Goal: Task Accomplishment & Management: Complete application form

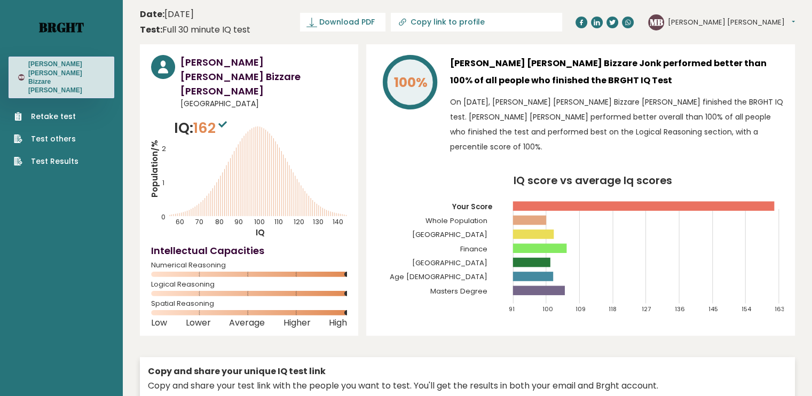
click at [67, 23] on link "Brght" at bounding box center [61, 27] width 45 height 17
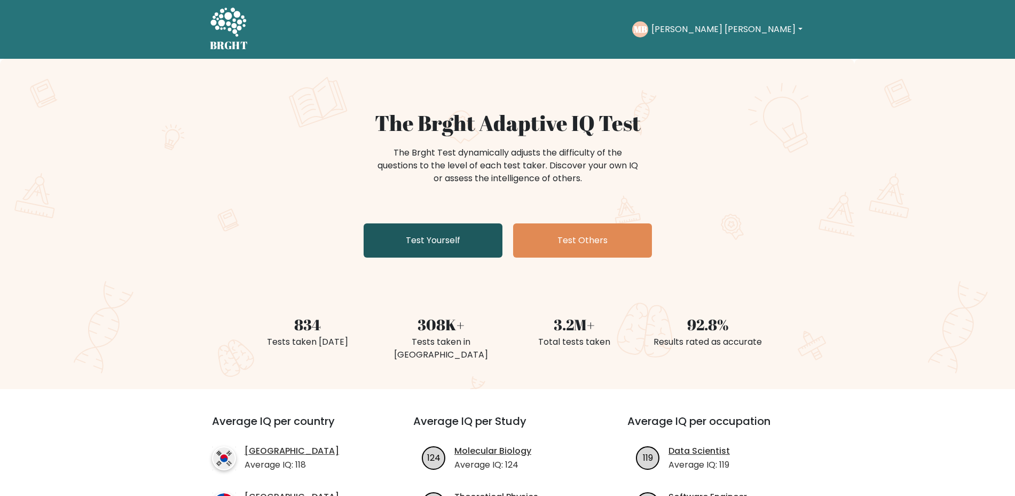
click at [407, 238] on link "Test Yourself" at bounding box center [433, 240] width 139 height 34
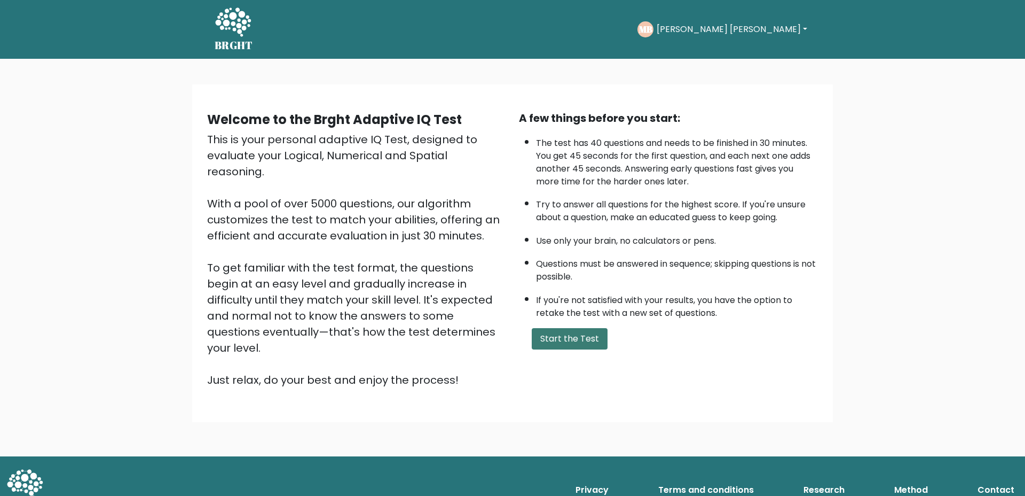
click at [562, 336] on button "Start the Test" at bounding box center [570, 338] width 76 height 21
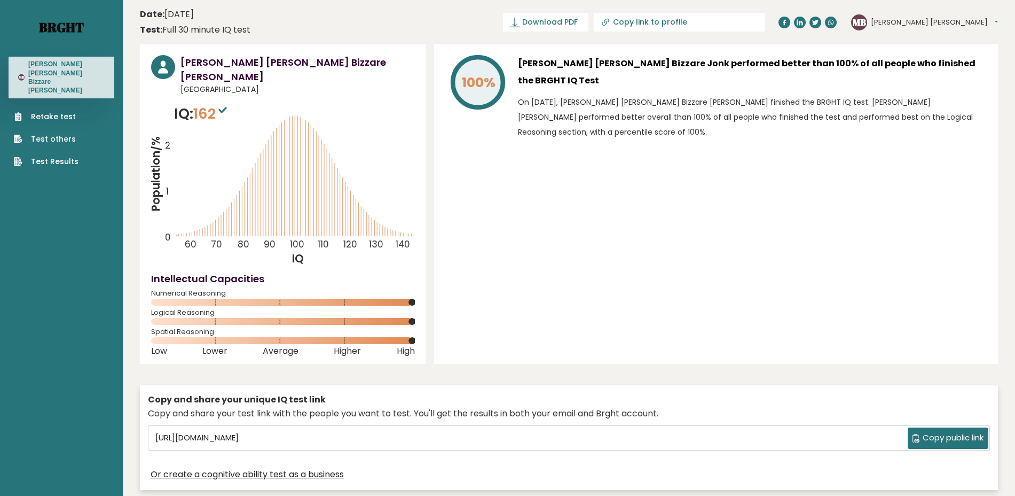
click at [78, 25] on link "Brght" at bounding box center [61, 27] width 45 height 17
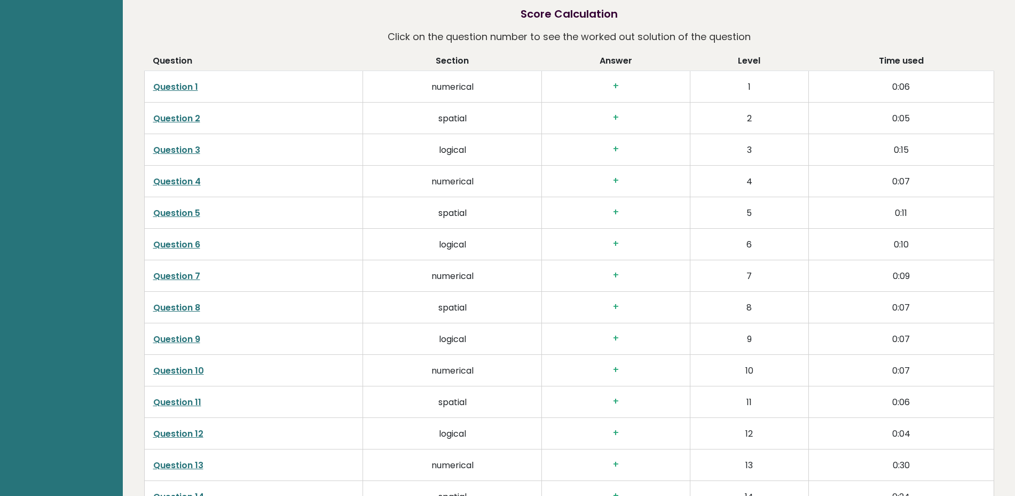
scroll to position [534, 0]
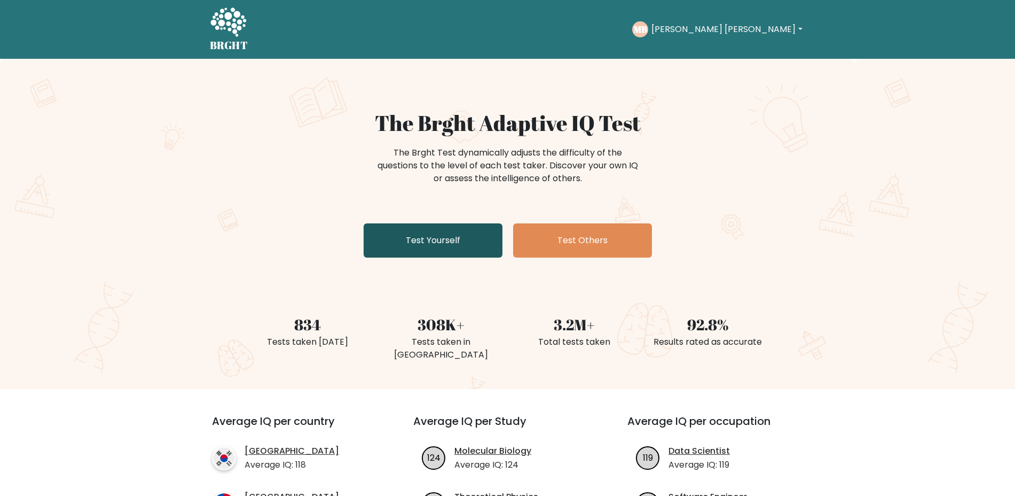
click at [437, 249] on link "Test Yourself" at bounding box center [433, 240] width 139 height 34
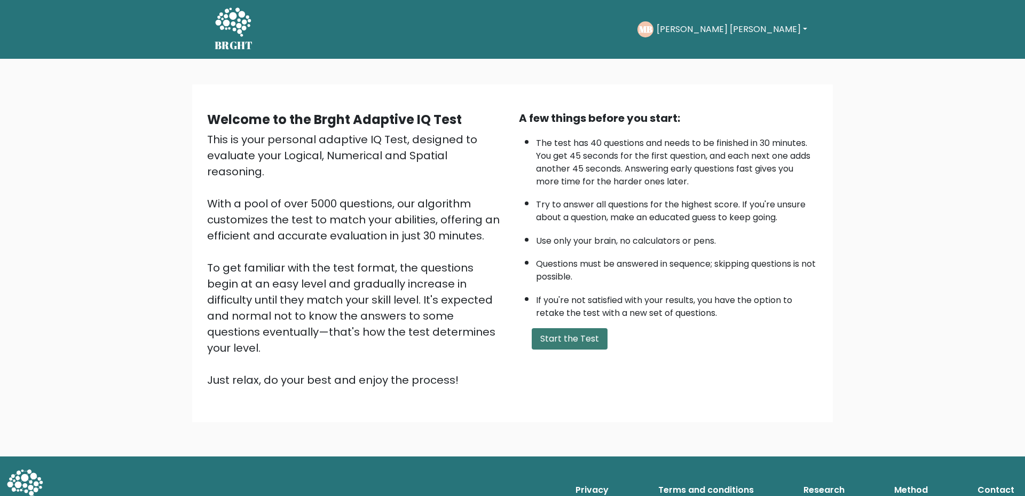
click at [570, 336] on button "Start the Test" at bounding box center [570, 338] width 76 height 21
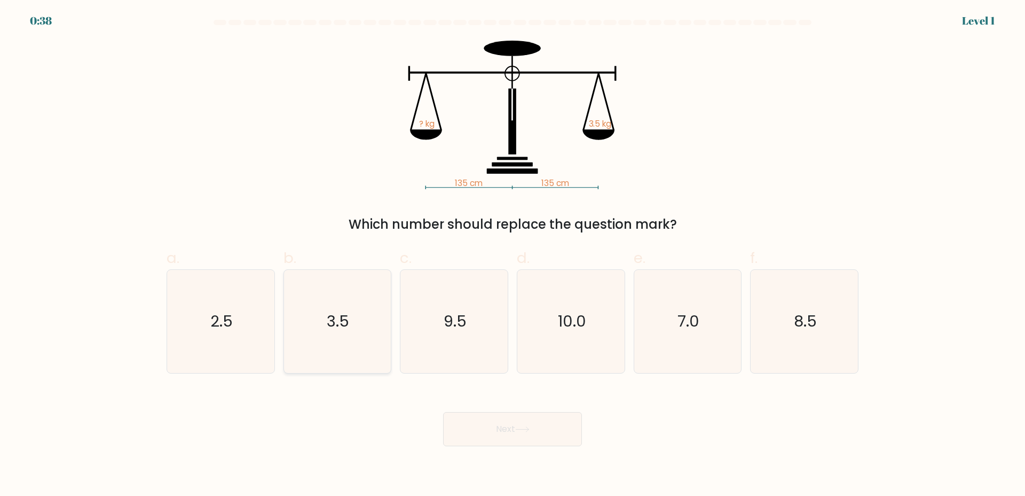
click at [365, 338] on icon "3.5" at bounding box center [337, 321] width 103 height 103
click at [513, 255] on input "b. 3.5" at bounding box center [513, 251] width 1 height 7
radio input "true"
click at [529, 442] on button "Next" at bounding box center [512, 429] width 139 height 34
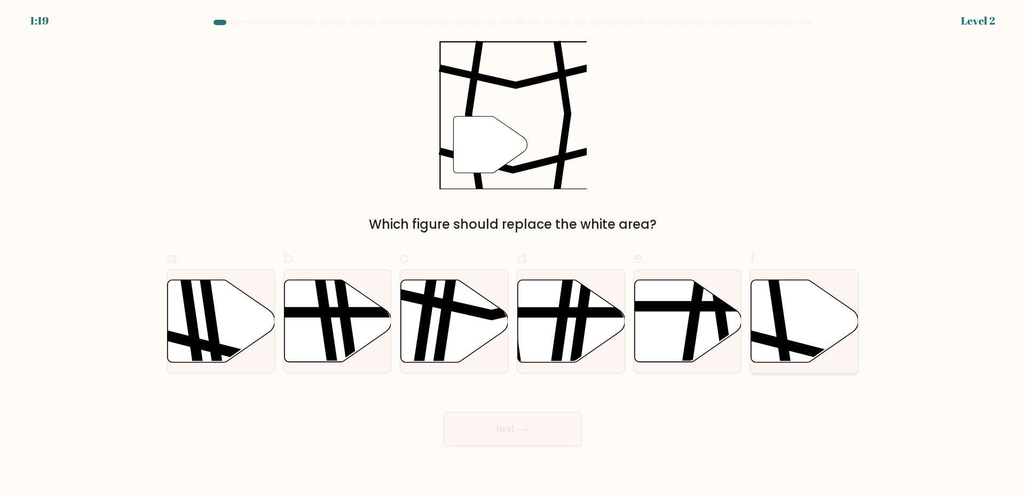
click at [829, 330] on icon at bounding box center [804, 321] width 107 height 82
click at [513, 255] on input "f." at bounding box center [513, 251] width 1 height 7
radio input "true"
click at [466, 442] on button "Next" at bounding box center [512, 429] width 139 height 34
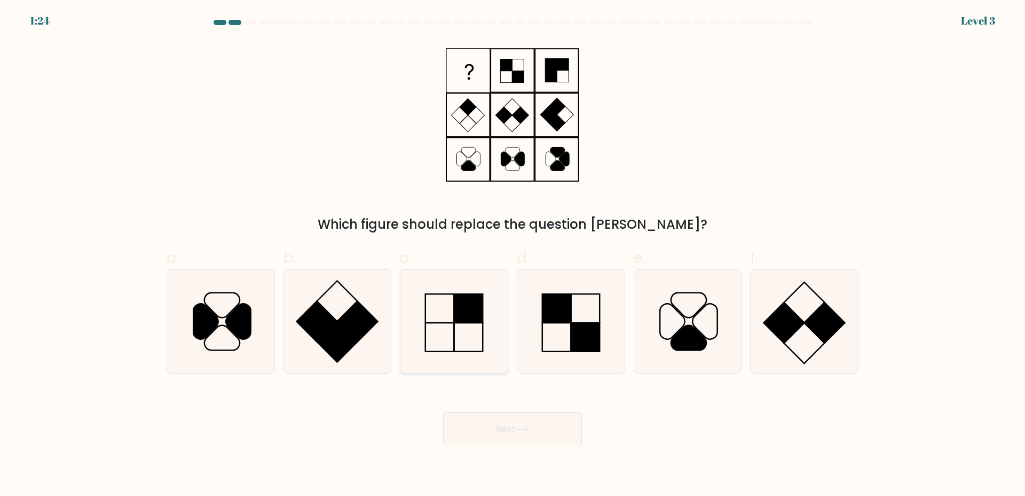
click at [442, 335] on icon at bounding box center [454, 321] width 103 height 103
click at [513, 255] on input "c." at bounding box center [513, 251] width 1 height 7
radio input "true"
click at [529, 430] on icon at bounding box center [522, 429] width 14 height 6
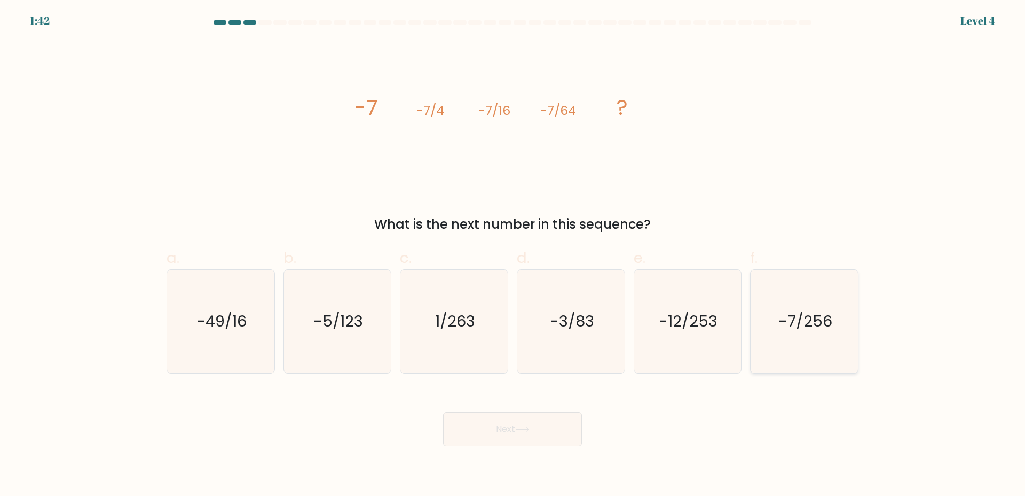
click at [777, 326] on icon "-7/256" at bounding box center [804, 321] width 103 height 103
click at [513, 255] on input "f. -7/256" at bounding box center [513, 251] width 1 height 7
radio input "true"
click at [517, 435] on button "Next" at bounding box center [512, 429] width 139 height 34
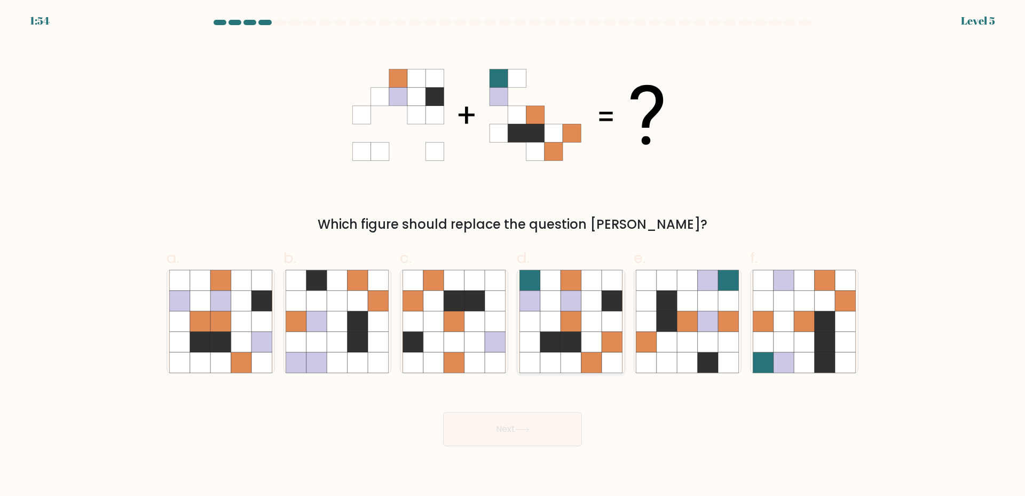
click at [600, 307] on icon at bounding box center [592, 301] width 20 height 20
click at [513, 255] on input "d." at bounding box center [513, 251] width 1 height 7
radio input "true"
click at [536, 429] on button "Next" at bounding box center [512, 429] width 139 height 34
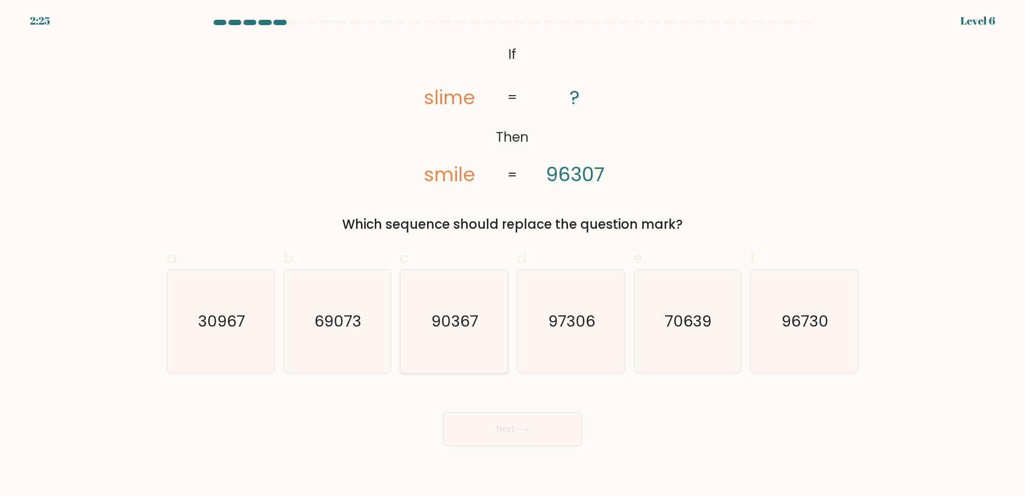
click at [475, 345] on icon "90367" at bounding box center [454, 321] width 103 height 103
click at [513, 255] on input "c. 90367" at bounding box center [513, 251] width 1 height 7
radio input "true"
click at [584, 441] on div "Next" at bounding box center [512, 416] width 705 height 60
click at [548, 436] on button "Next" at bounding box center [512, 429] width 139 height 34
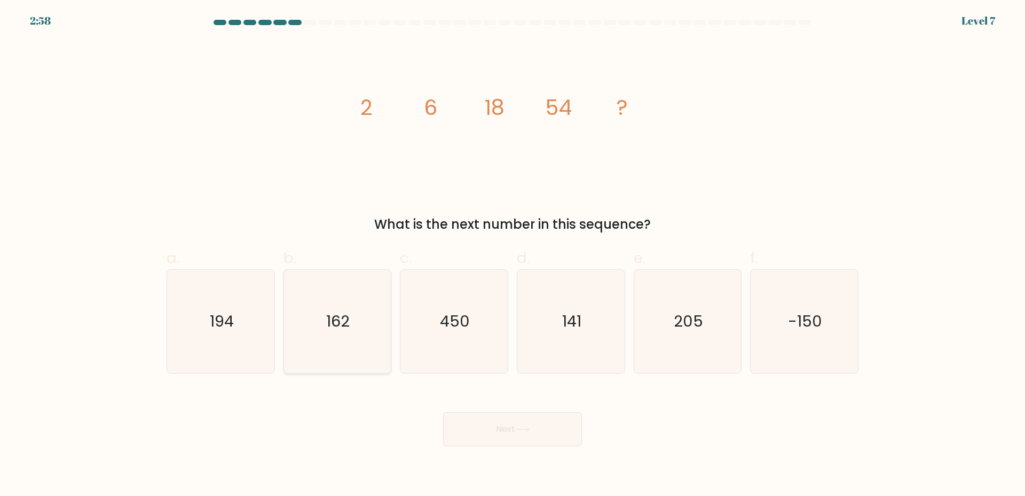
click at [355, 326] on icon "162" at bounding box center [337, 321] width 103 height 103
click at [513, 255] on input "b. 162" at bounding box center [513, 251] width 1 height 7
radio input "true"
click at [524, 436] on button "Next" at bounding box center [512, 429] width 139 height 34
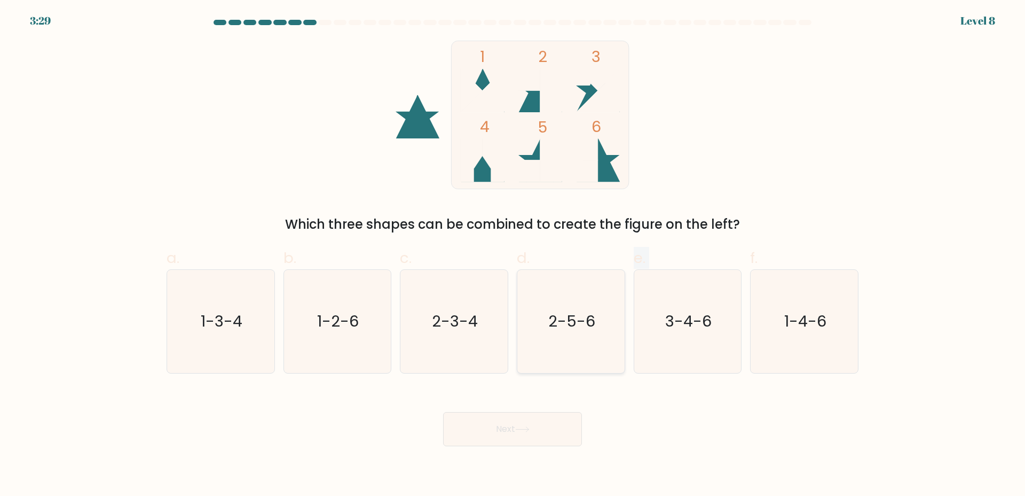
drag, startPoint x: 629, startPoint y: 323, endPoint x: 597, endPoint y: 331, distance: 32.5
click at [630, 322] on div "a. 1-3-4 b. 1-2-6 c. 2-3-4 d. 2-5-6" at bounding box center [512, 305] width 701 height 135
click at [537, 355] on icon "2-5-6" at bounding box center [571, 321] width 103 height 103
click at [513, 255] on input "d. 2-5-6" at bounding box center [513, 251] width 1 height 7
radio input "true"
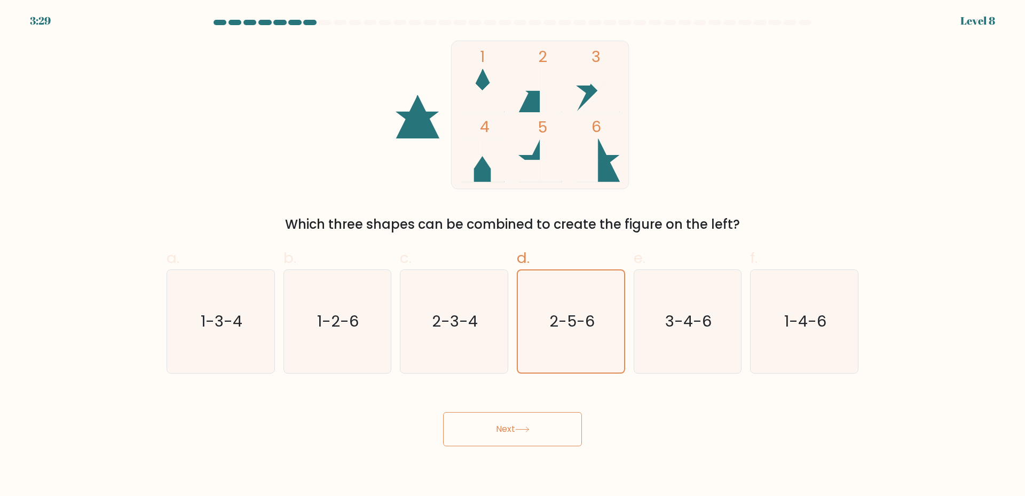
click at [523, 433] on button "Next" at bounding box center [512, 429] width 139 height 34
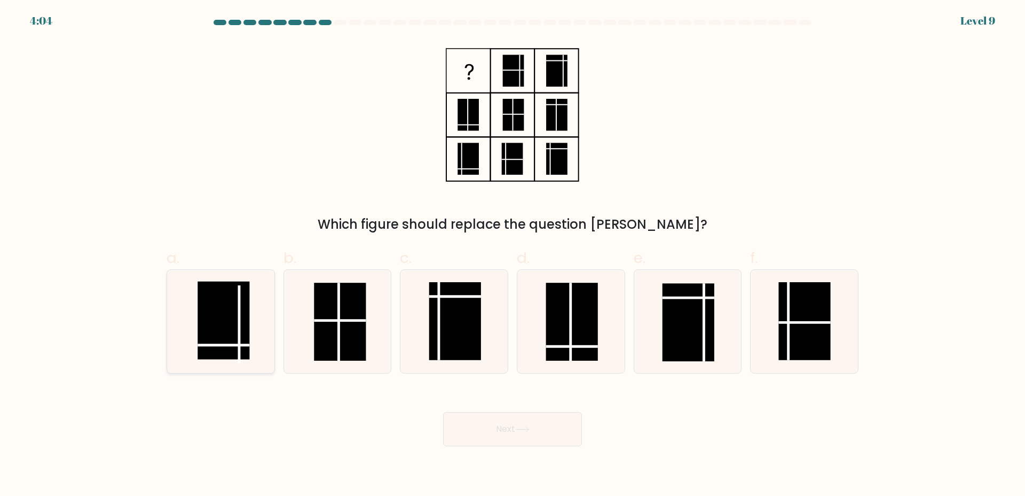
click at [239, 333] on line at bounding box center [239, 324] width 0 height 78
click at [513, 255] on input "a." at bounding box center [513, 251] width 1 height 7
radio input "true"
click at [540, 430] on button "Next" at bounding box center [512, 429] width 139 height 34
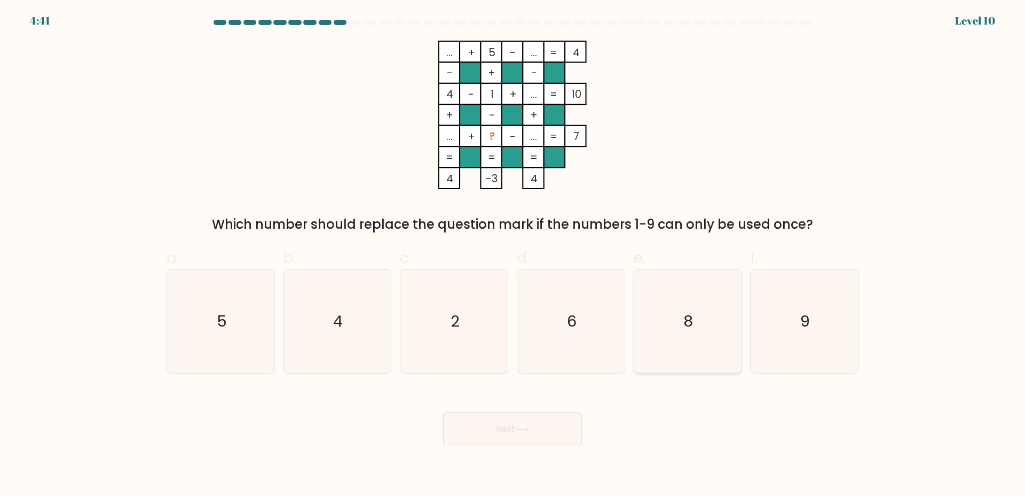
click at [694, 318] on icon "8" at bounding box center [687, 321] width 103 height 103
click at [513, 255] on input "e. 8" at bounding box center [513, 251] width 1 height 7
radio input "true"
click at [810, 322] on text "9" at bounding box center [806, 320] width 10 height 21
click at [513, 255] on input "f. 9" at bounding box center [513, 251] width 1 height 7
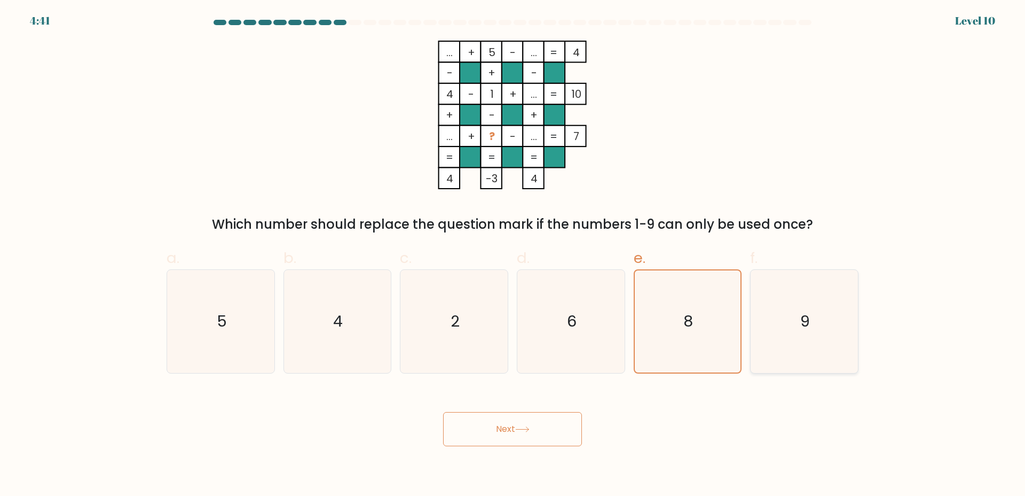
radio input "true"
click at [490, 437] on button "Next" at bounding box center [512, 429] width 139 height 34
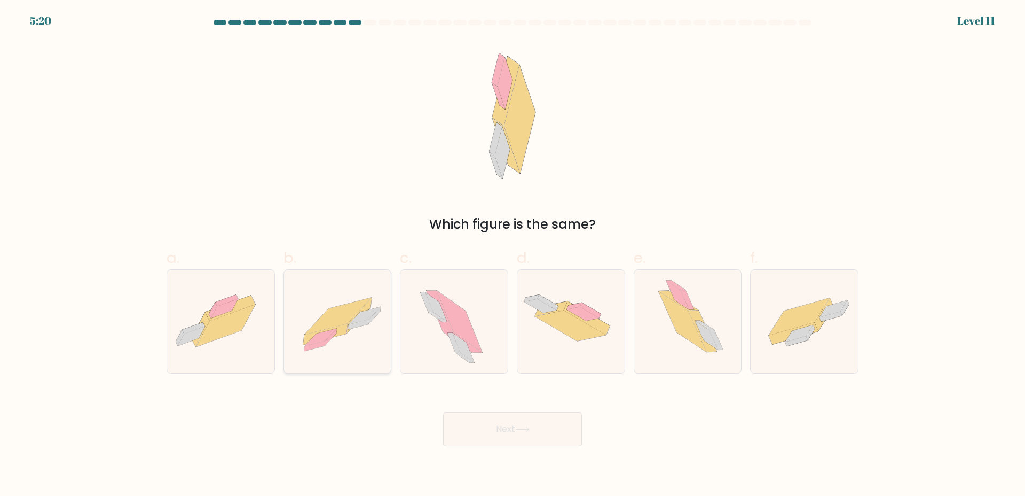
click at [303, 331] on icon at bounding box center [337, 321] width 107 height 77
click at [513, 255] on input "b." at bounding box center [513, 251] width 1 height 7
radio input "true"
click at [520, 420] on button "Next" at bounding box center [512, 429] width 139 height 34
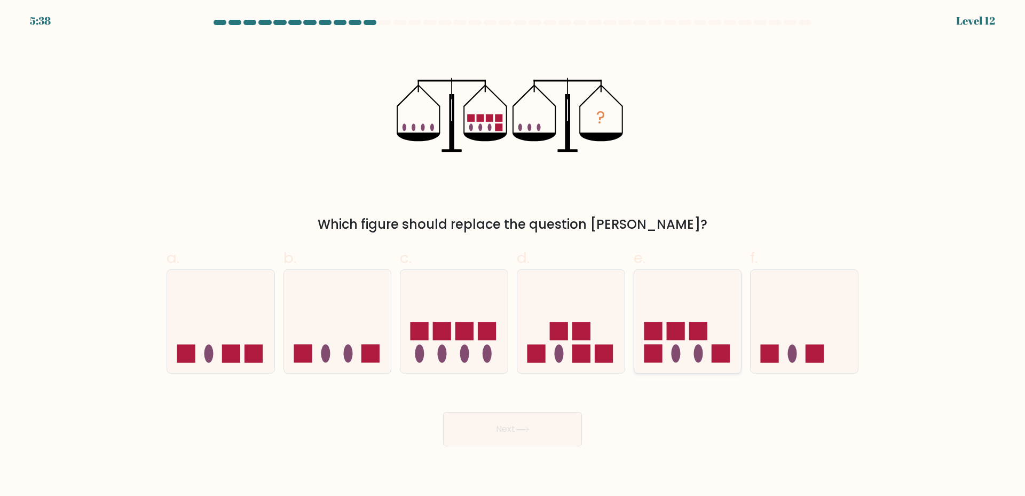
click at [681, 327] on rect at bounding box center [676, 331] width 18 height 18
click at [513, 255] on input "e." at bounding box center [513, 251] width 1 height 7
radio input "true"
click at [513, 428] on button "Next" at bounding box center [512, 429] width 139 height 34
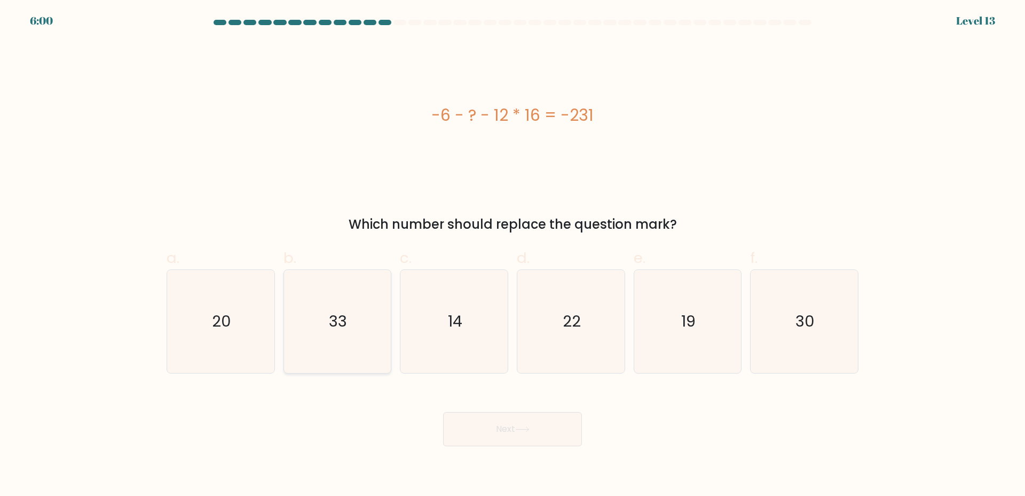
click at [373, 320] on icon "33" at bounding box center [337, 321] width 103 height 103
click at [513, 255] on input "b. 33" at bounding box center [513, 251] width 1 height 7
radio input "true"
click at [518, 441] on button "Next" at bounding box center [512, 429] width 139 height 34
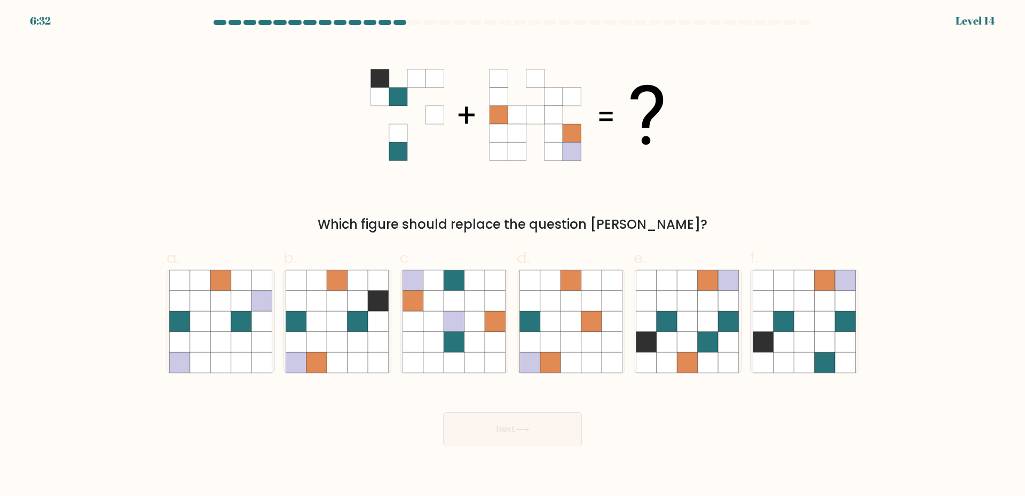
drag, startPoint x: 340, startPoint y: 333, endPoint x: 505, endPoint y: 410, distance: 181.8
click at [340, 333] on icon at bounding box center [337, 341] width 20 height 20
click at [513, 255] on input "b." at bounding box center [513, 251] width 1 height 7
radio input "true"
click at [506, 411] on div "Next" at bounding box center [512, 416] width 705 height 60
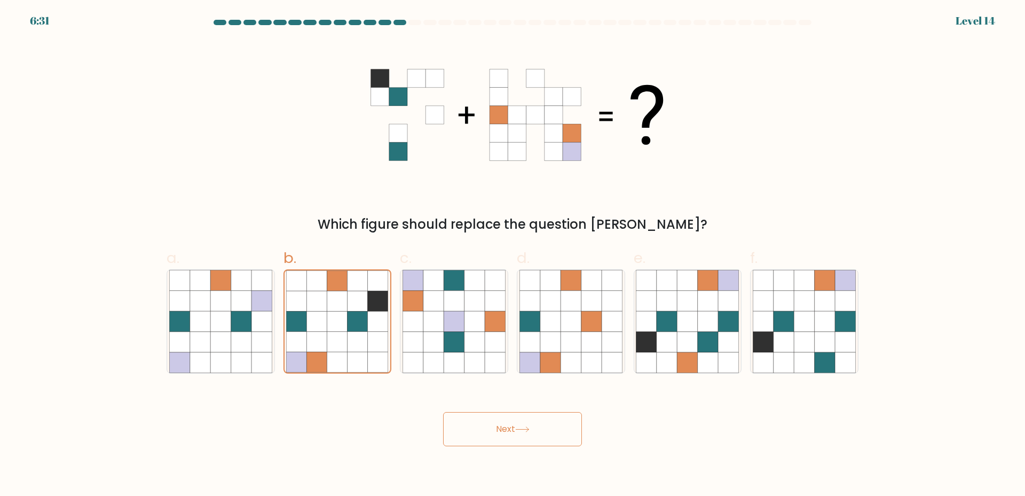
click at [506, 429] on button "Next" at bounding box center [512, 429] width 139 height 34
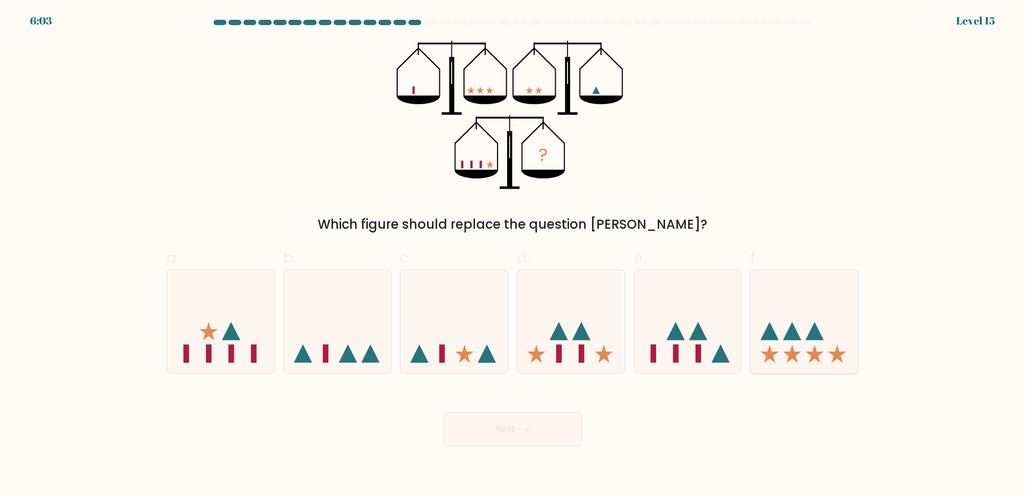
click at [794, 336] on icon at bounding box center [792, 331] width 18 height 18
click at [513, 255] on input "f." at bounding box center [513, 251] width 1 height 7
radio input "true"
click at [546, 412] on button "Next" at bounding box center [512, 429] width 139 height 34
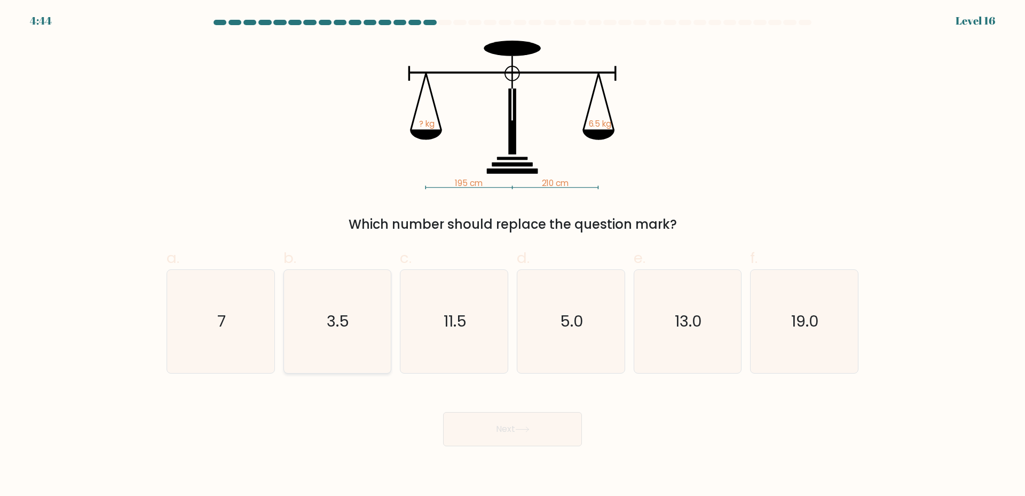
click at [323, 292] on icon "3.5" at bounding box center [337, 321] width 103 height 103
click at [513, 255] on input "b. 3.5" at bounding box center [513, 251] width 1 height 7
radio input "true"
click at [563, 435] on button "Next" at bounding box center [512, 429] width 139 height 34
